Goal: Transaction & Acquisition: Purchase product/service

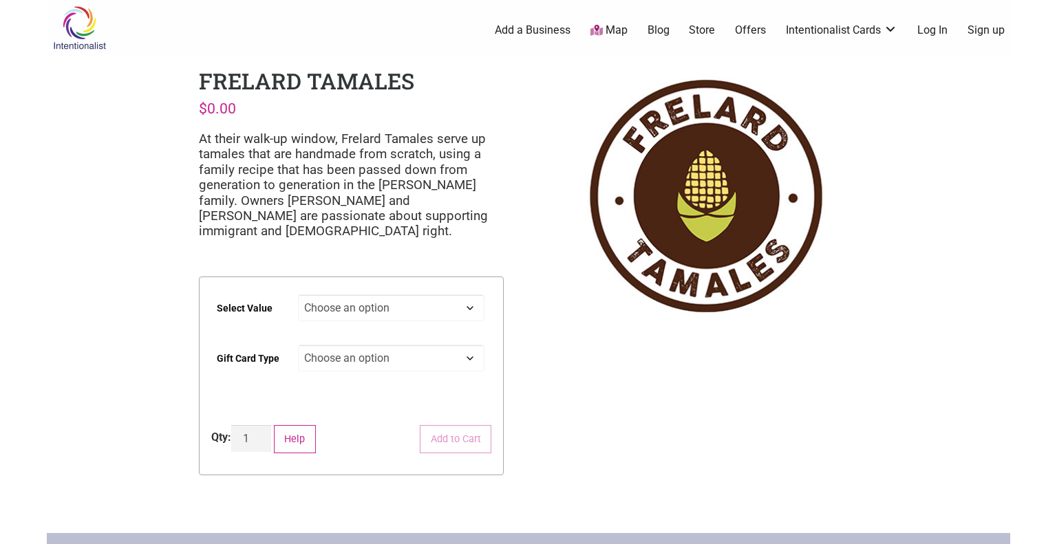
click at [468, 306] on select "Choose an option $25 $50 $100 $200 $500" at bounding box center [391, 308] width 187 height 27
click at [298, 295] on select "Choose an option $25 $50 $100 $200 $500" at bounding box center [391, 308] width 187 height 27
select select "$200"
click at [443, 359] on select "Choose an option Physical" at bounding box center [391, 358] width 187 height 27
select select "Physical"
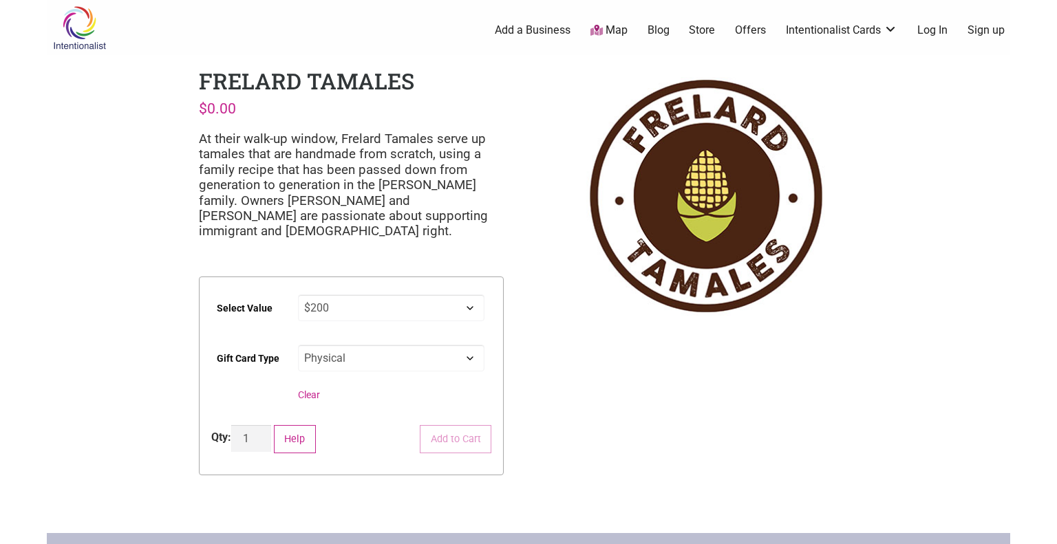
click at [298, 345] on select "Choose an option Physical" at bounding box center [391, 358] width 187 height 27
select select "$200"
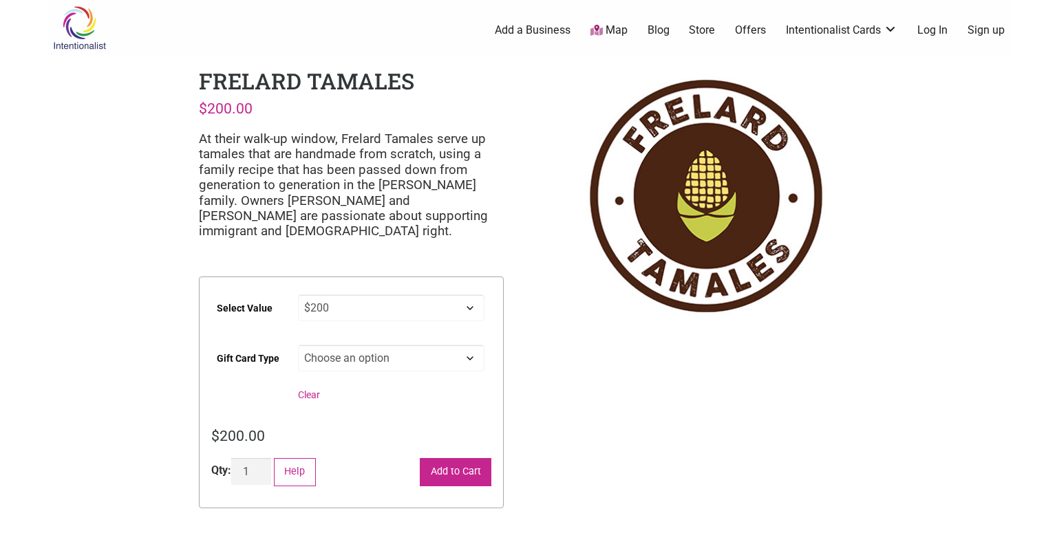
click at [444, 476] on button "Add to Cart" at bounding box center [456, 472] width 72 height 28
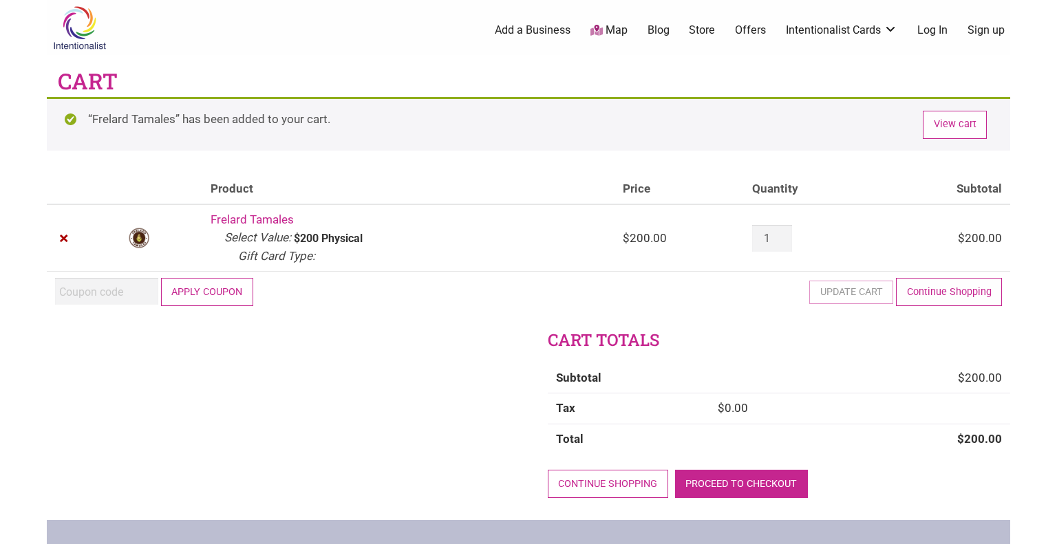
click at [725, 478] on link "Proceed to checkout" at bounding box center [741, 484] width 133 height 28
click at [212, 292] on button "Apply coupon" at bounding box center [207, 292] width 92 height 28
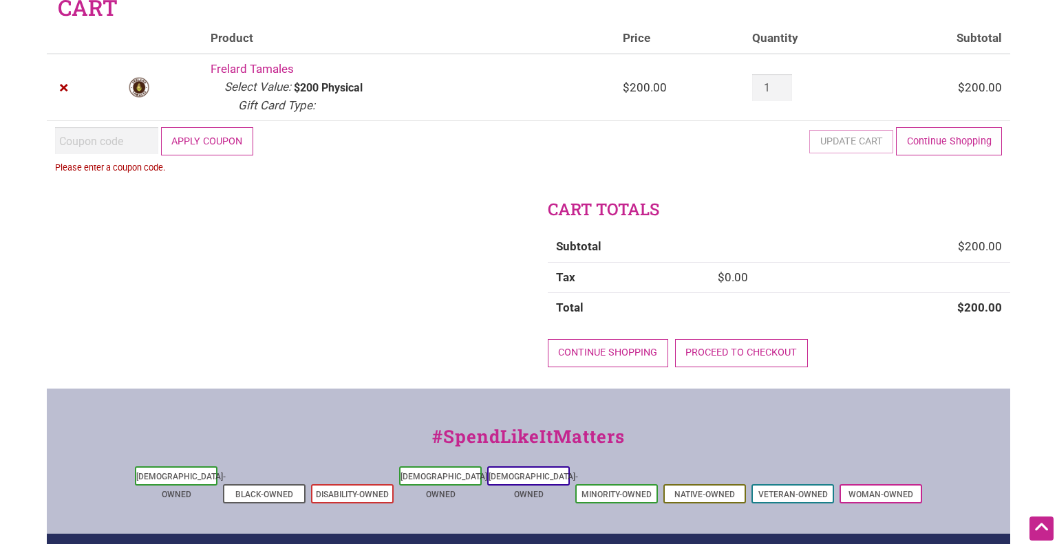
scroll to position [65, 0]
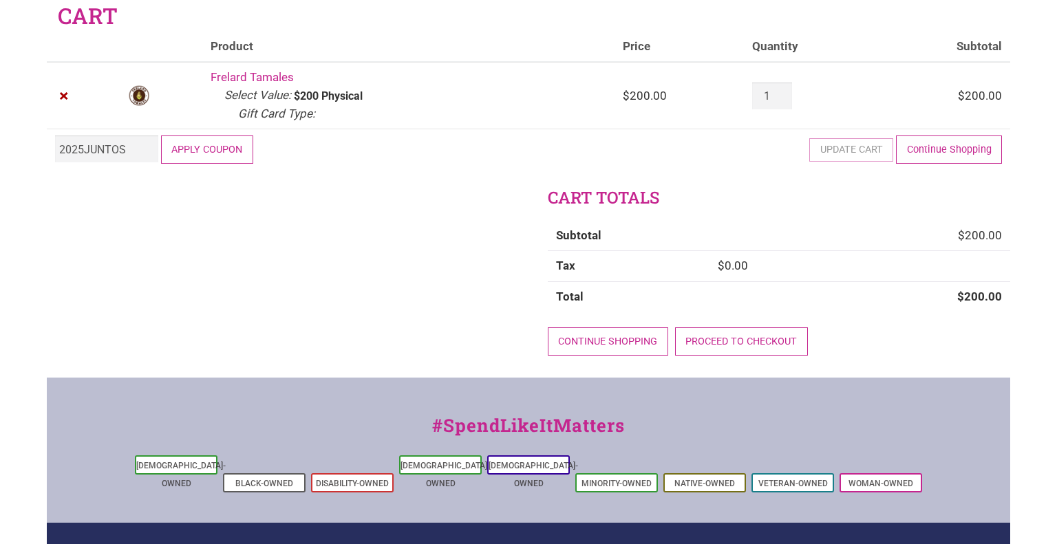
type input "2025JUNTOS"
click at [212, 153] on button "Apply coupon" at bounding box center [207, 150] width 92 height 28
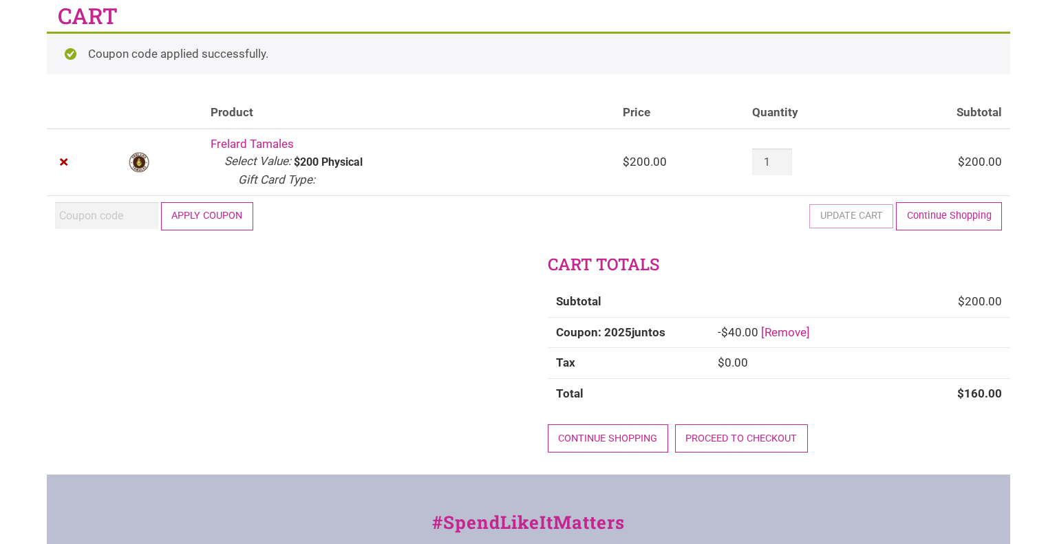
scroll to position [63, 0]
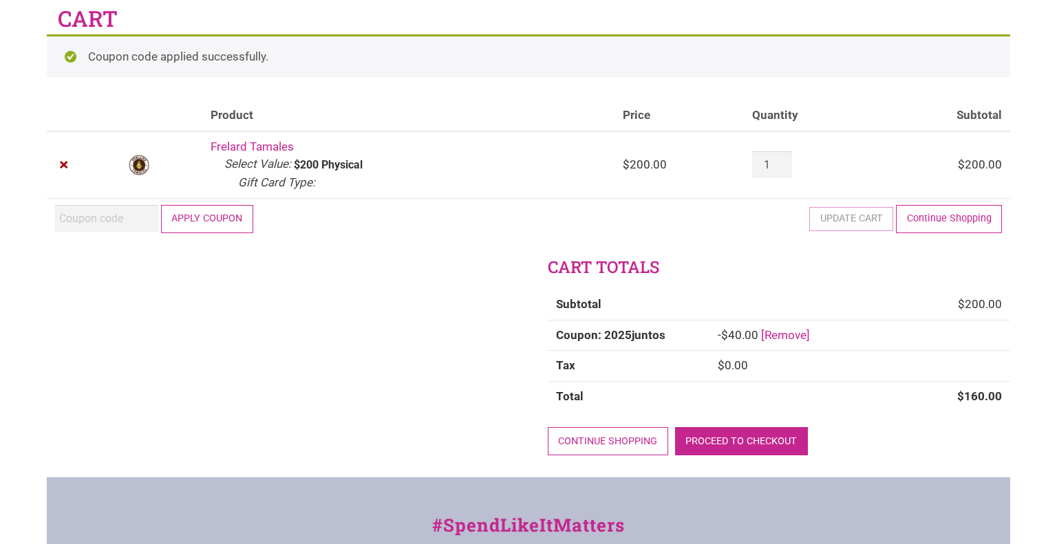
click at [752, 443] on link "Proceed to checkout" at bounding box center [741, 441] width 133 height 28
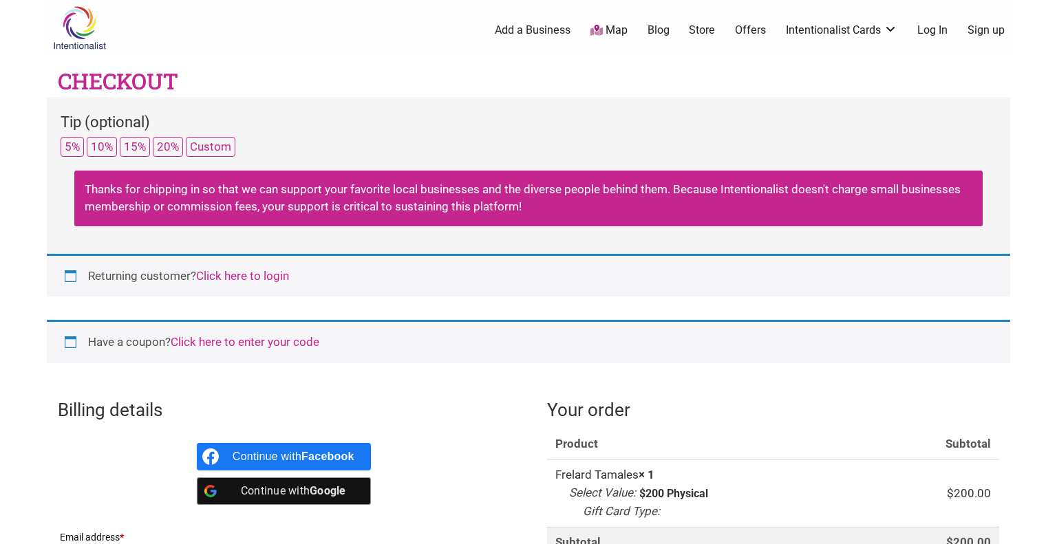
select select "WA"
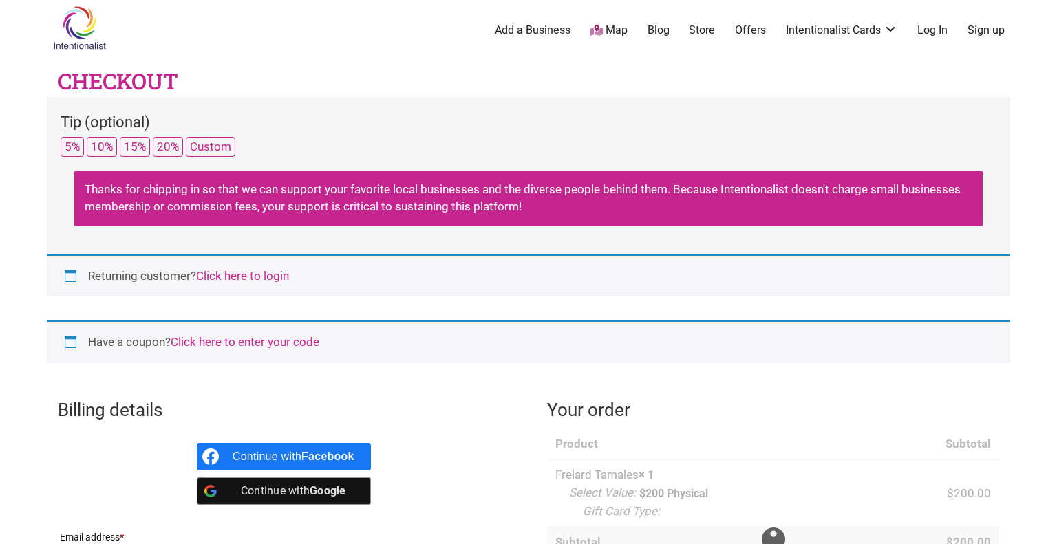
select select "WA"
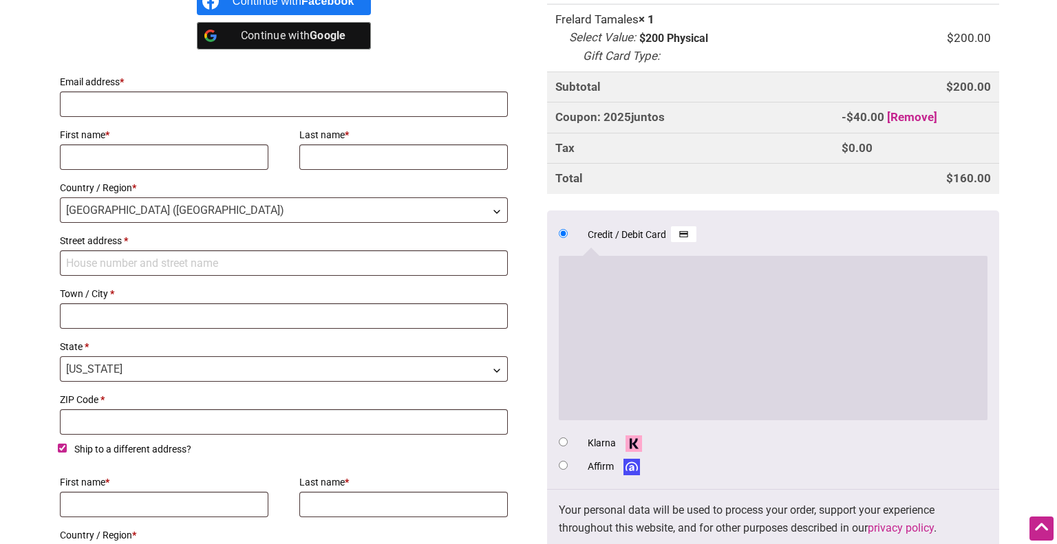
scroll to position [460, 0]
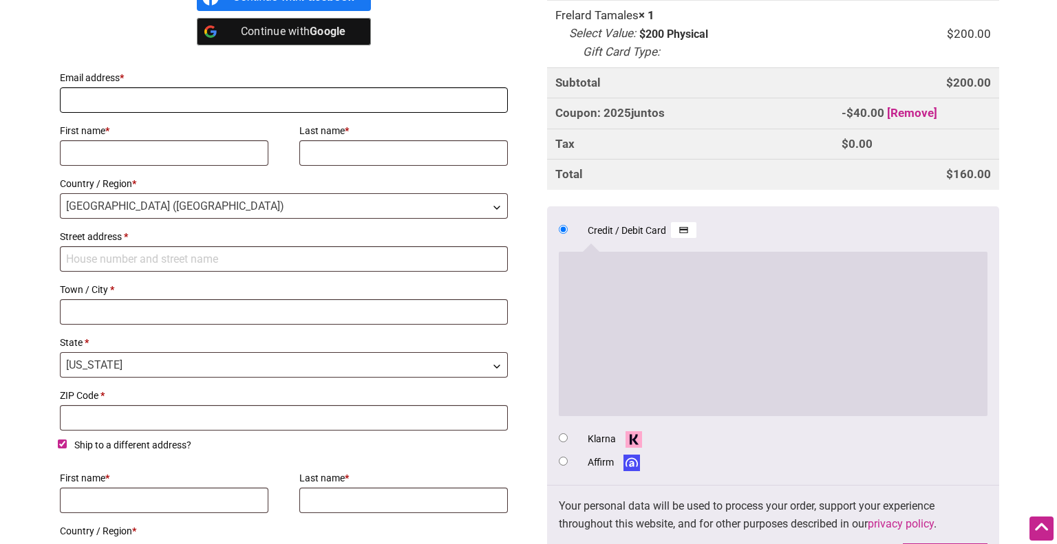
click at [426, 98] on input "Email address *" at bounding box center [284, 99] width 448 height 25
type input "coloradokate16@yahoo.com"
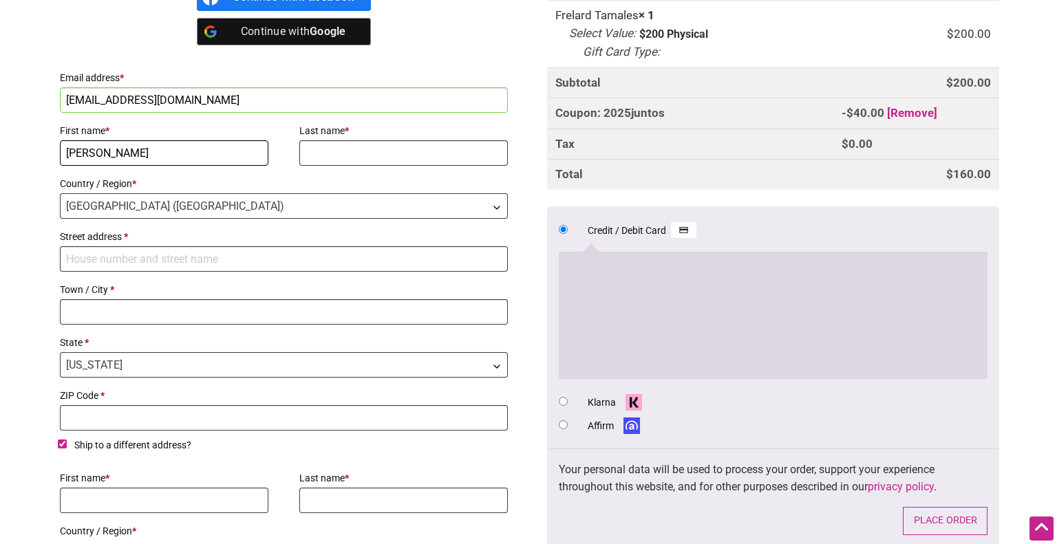
type input "Katie"
type input "Gallagher"
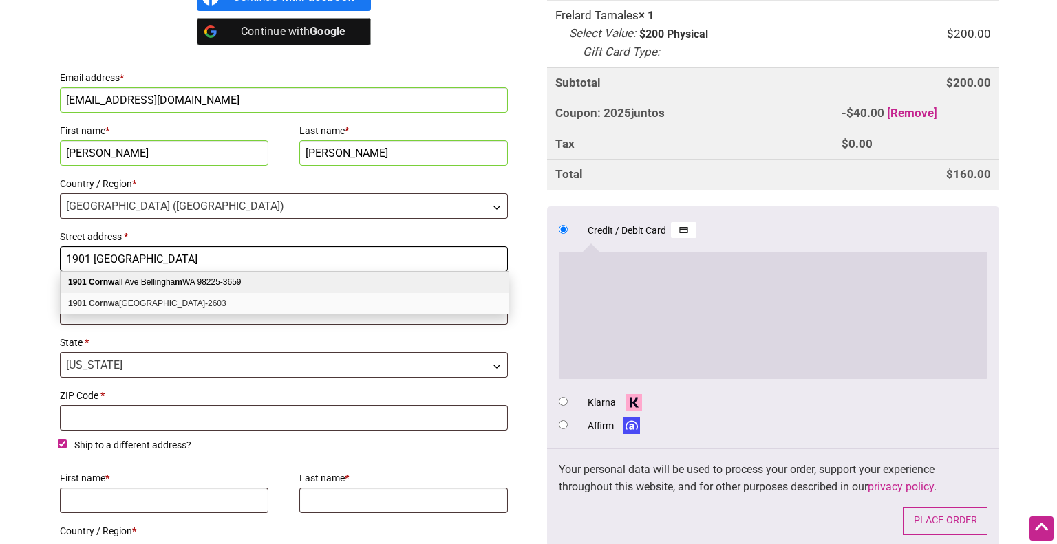
type input "1901 Cornwall"
click at [242, 282] on div "1901 Cornwa ll Ave Bellingha m WA 98225-3659" at bounding box center [285, 282] width 448 height 21
select select "US"
type input "1901 Cornwall Ave"
type input "Bellingham"
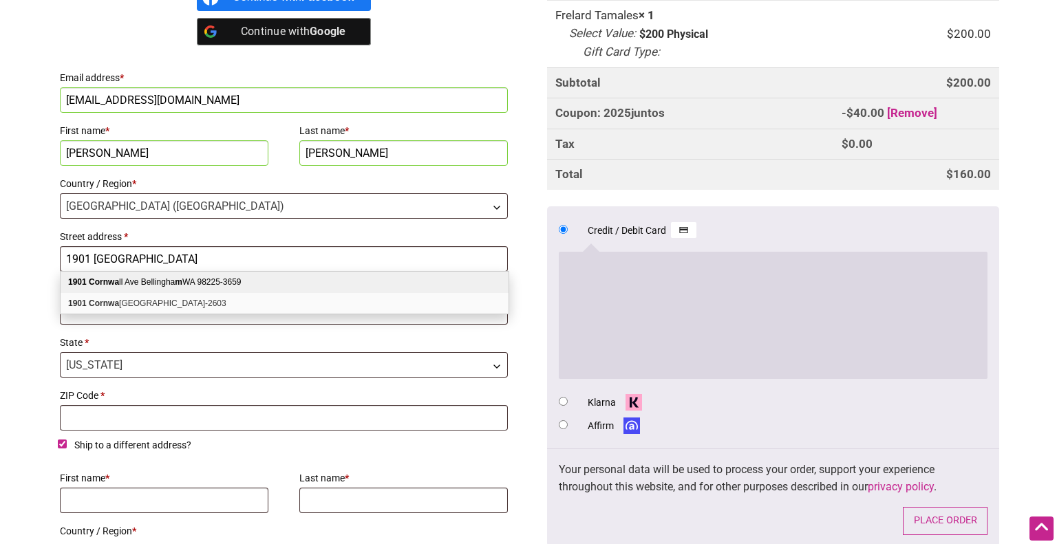
type input "98225-3659"
select select "WA"
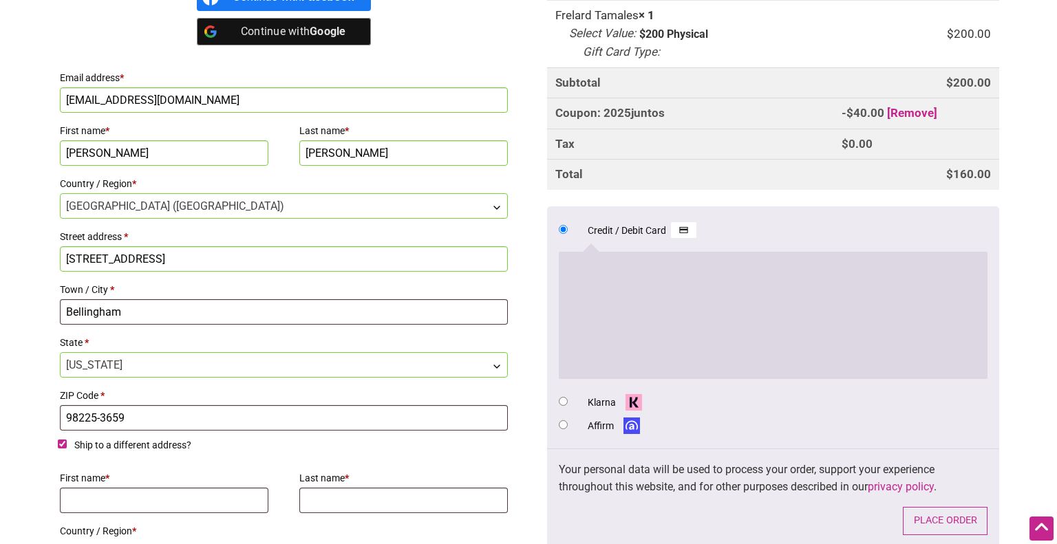
click at [224, 253] on input "1901 Cornwall Ave" at bounding box center [284, 258] width 448 height 25
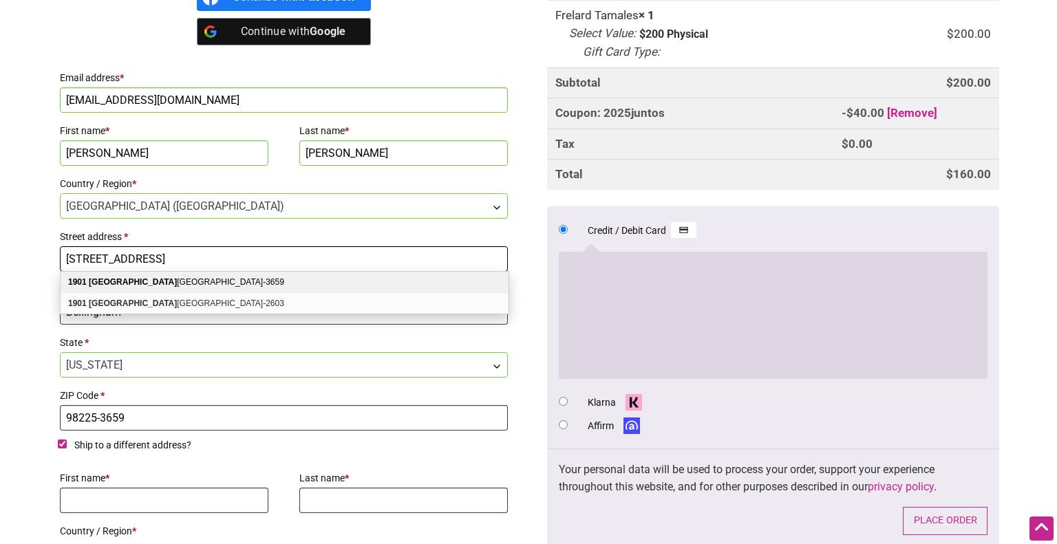
type input "[STREET_ADDRESS]"
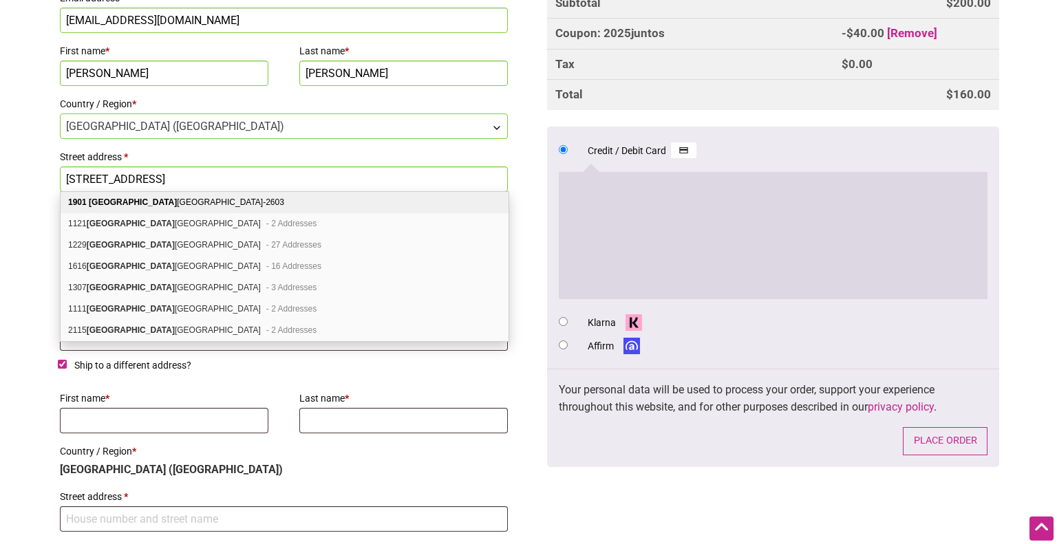
scroll to position [538, 0]
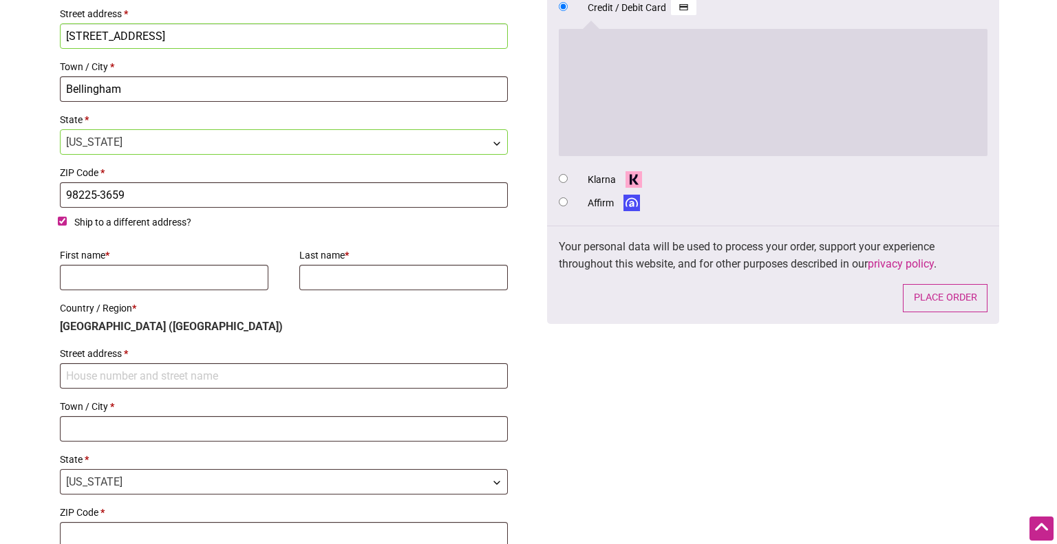
scroll to position [684, 0]
click at [62, 215] on input "Ship to a different address?" at bounding box center [62, 219] width 9 height 9
checkbox input "false"
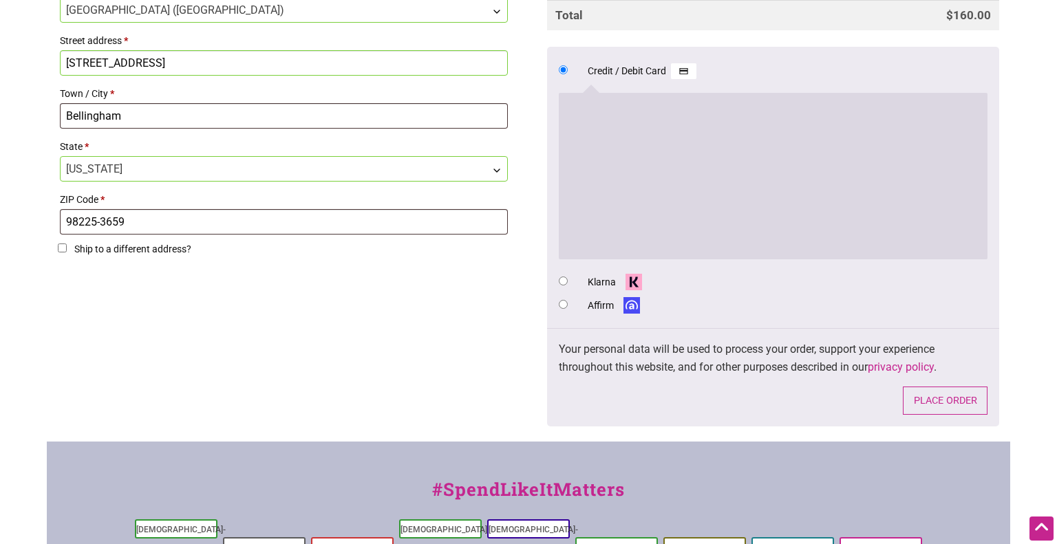
scroll to position [668, 0]
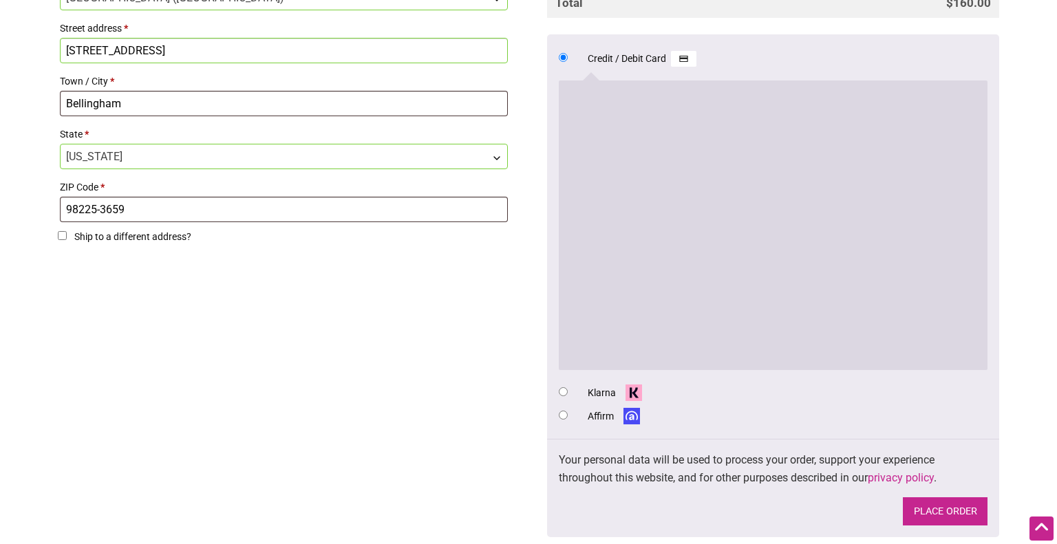
click at [953, 511] on button "Place order" at bounding box center [945, 512] width 85 height 28
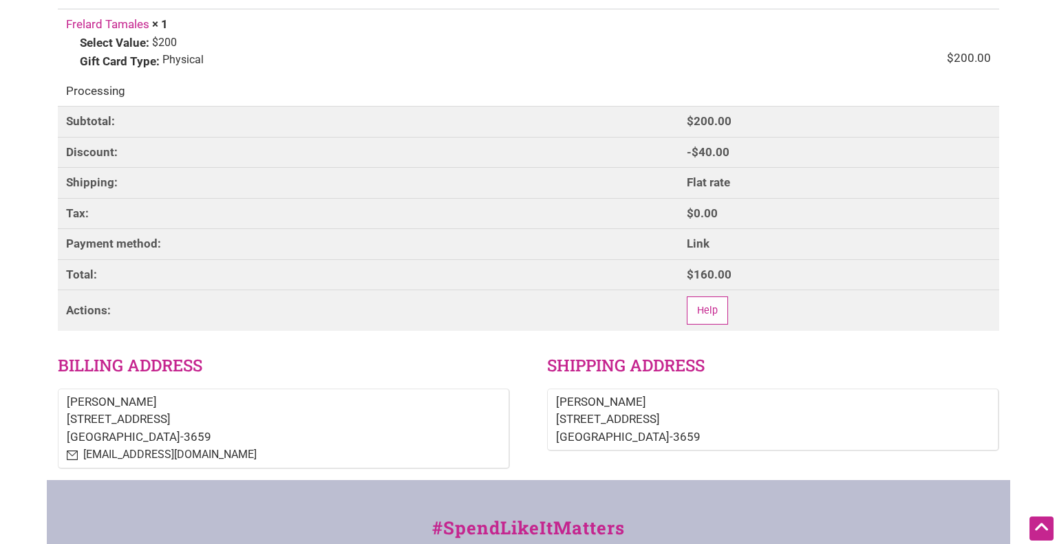
scroll to position [282, 0]
